Goal: Information Seeking & Learning: Learn about a topic

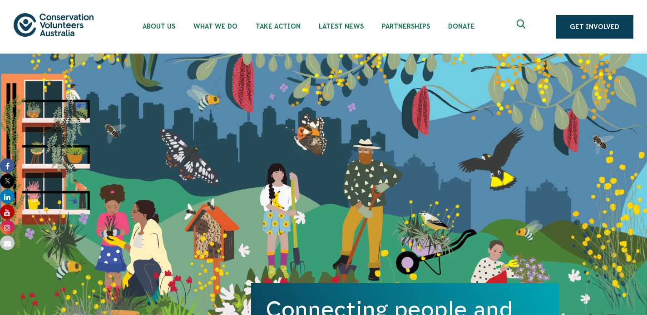
click at [364, 24] on span "Latest News" at bounding box center [341, 26] width 45 height 7
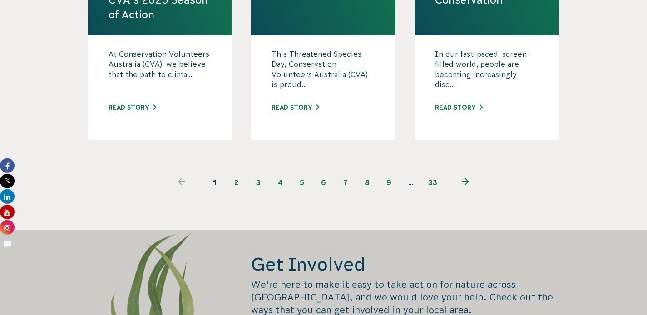
scroll to position [1336, 0]
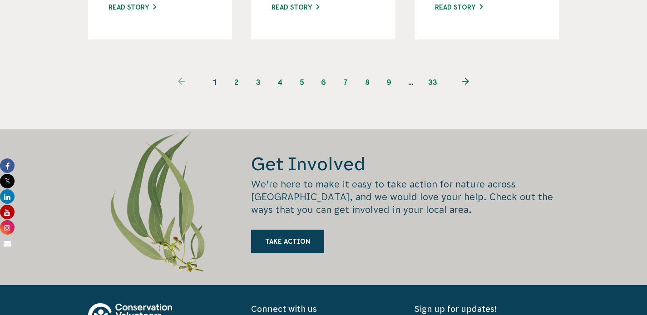
click at [238, 93] on link "2" at bounding box center [237, 82] width 22 height 22
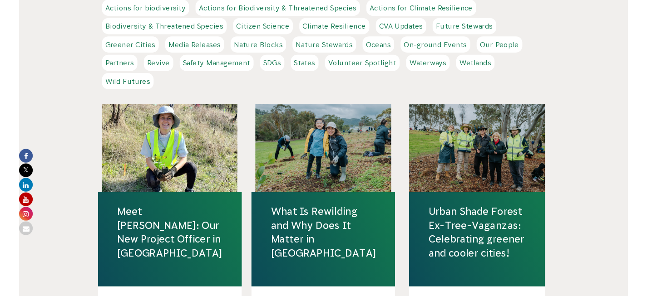
scroll to position [341, 0]
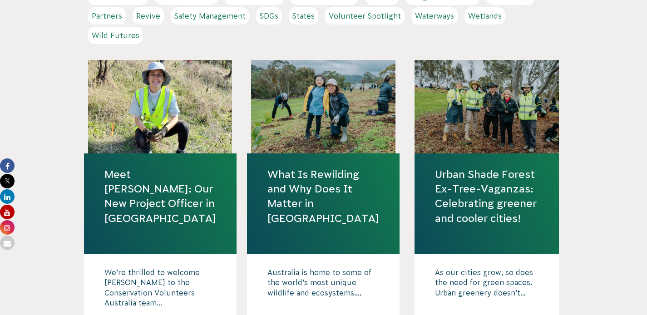
click at [485, 226] on link "Urban Shade Forest Ex-Tree-Vaganzas: Celebrating greener and cooler cities!" at bounding box center [486, 196] width 103 height 59
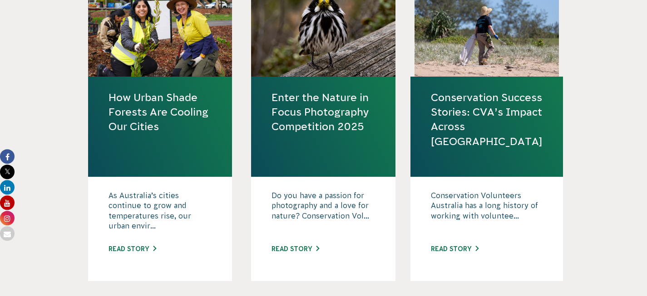
scroll to position [736, 0]
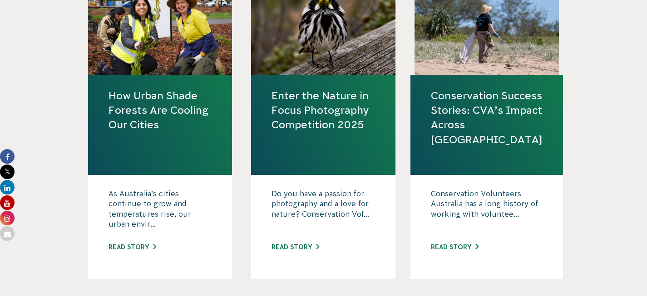
click at [146, 133] on link "How Urban Shade Forests Are Cooling Our Cities" at bounding box center [159, 111] width 103 height 44
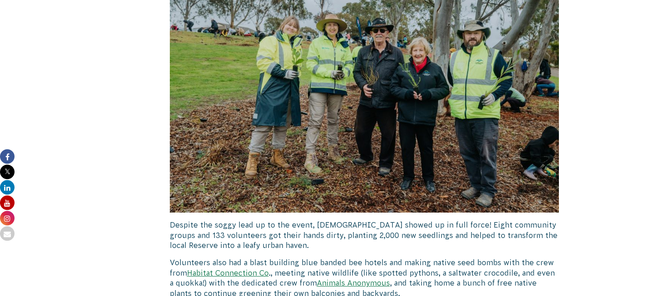
scroll to position [2673, 0]
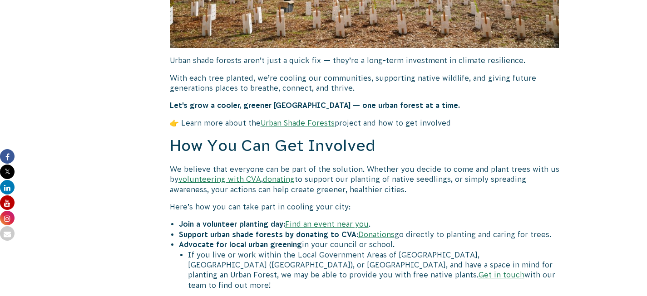
scroll to position [2684, 0]
